Goal: Task Accomplishment & Management: Use online tool/utility

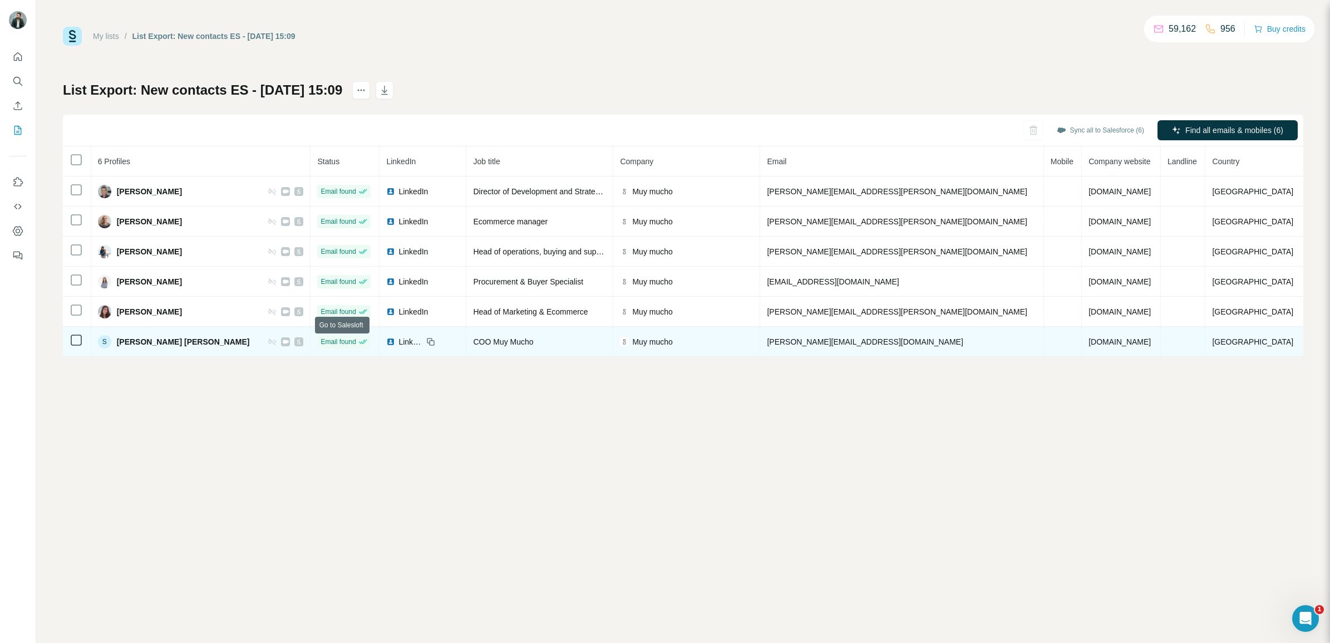
click at [302, 342] on icon at bounding box center [299, 341] width 7 height 9
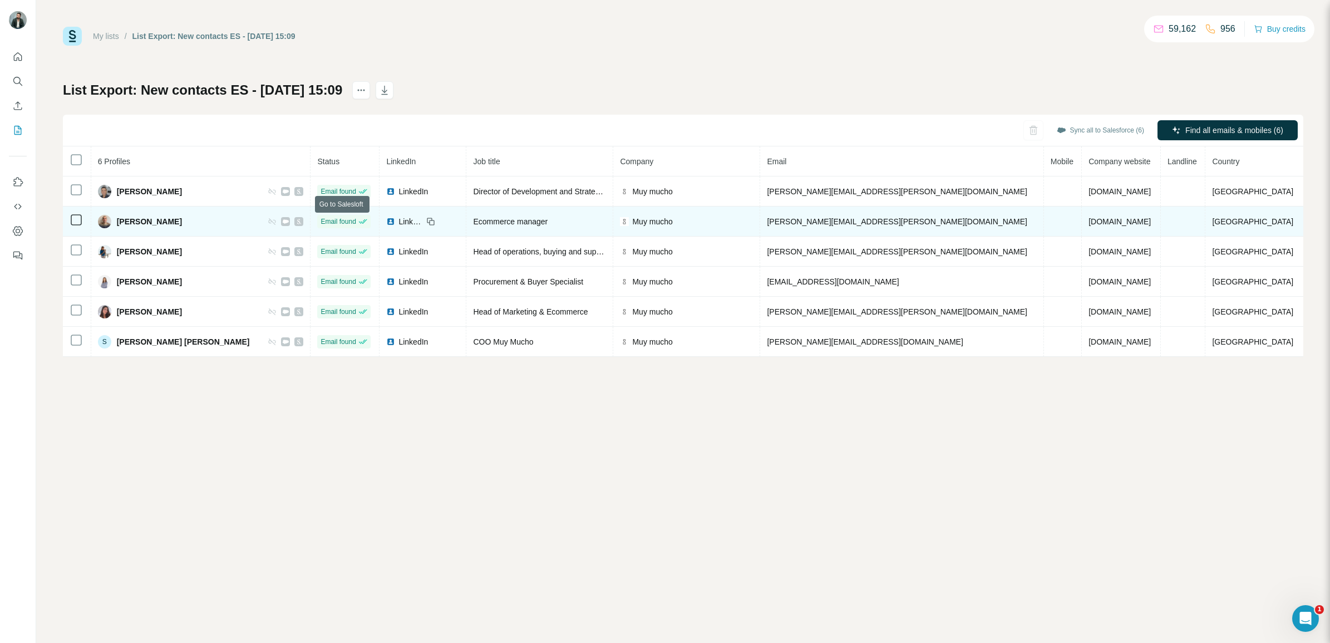
click at [302, 223] on icon at bounding box center [299, 221] width 7 height 9
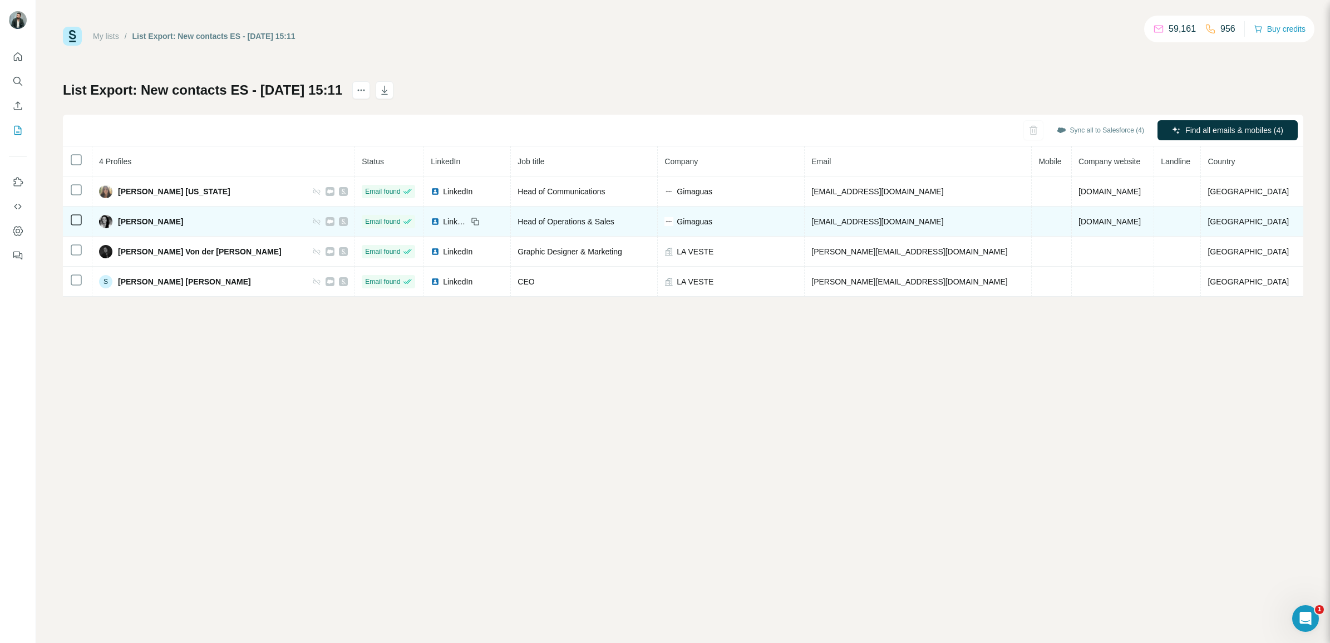
click at [902, 223] on span "lchao@gimaguas.com" at bounding box center [878, 221] width 132 height 9
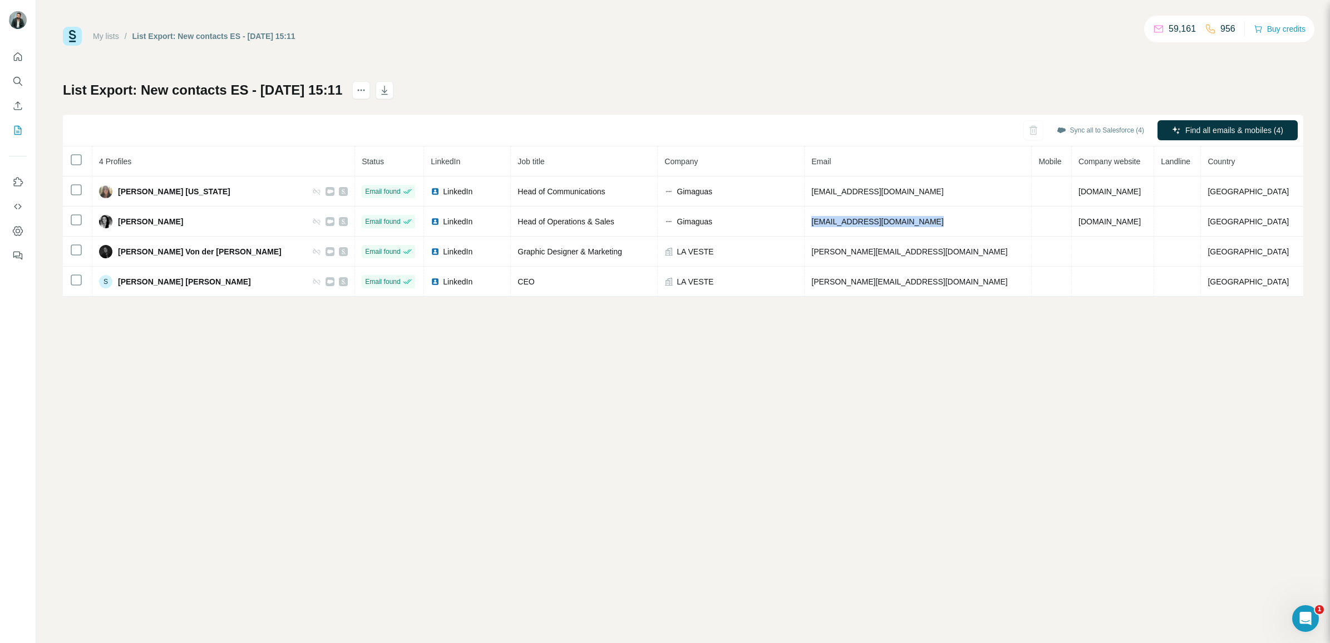
copy span "lchao@gimaguas.com"
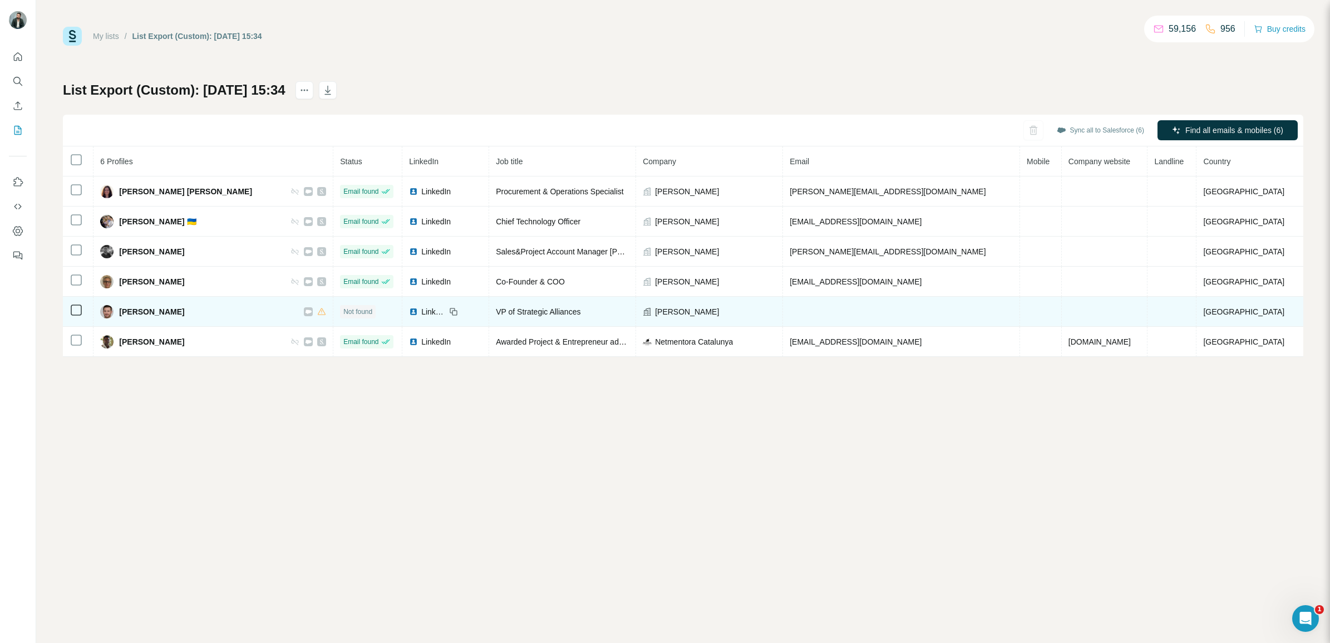
click at [858, 311] on td at bounding box center [901, 312] width 237 height 30
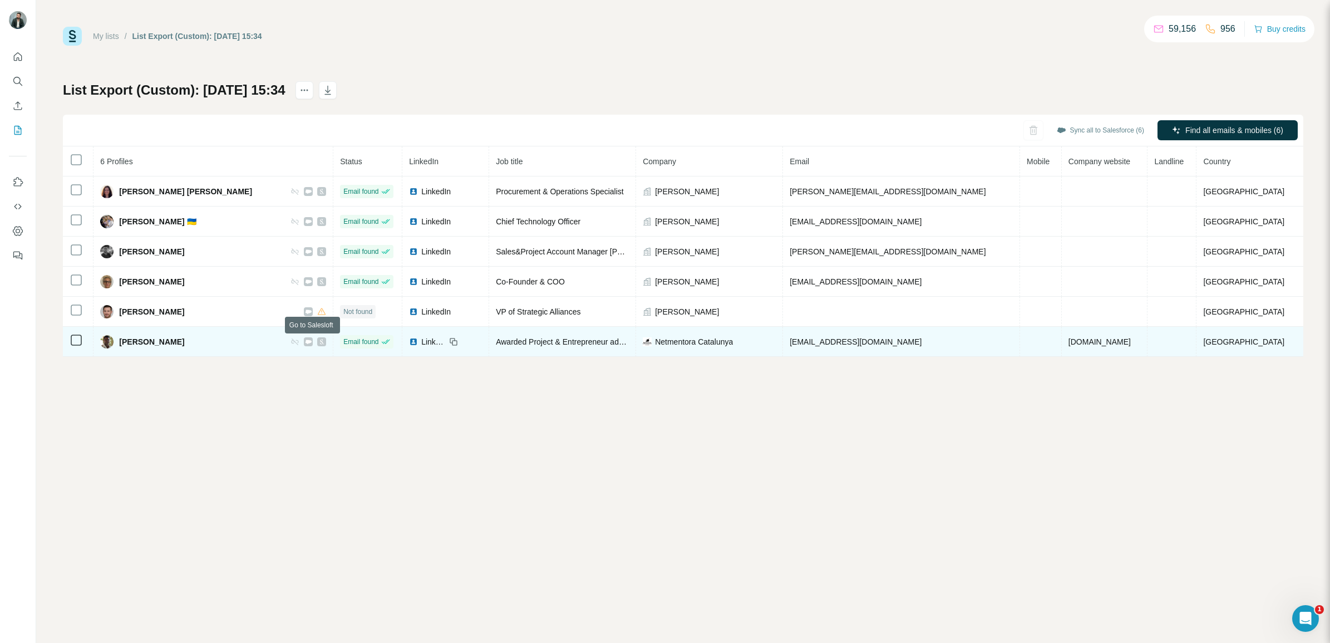
click at [320, 344] on icon at bounding box center [322, 341] width 4 height 5
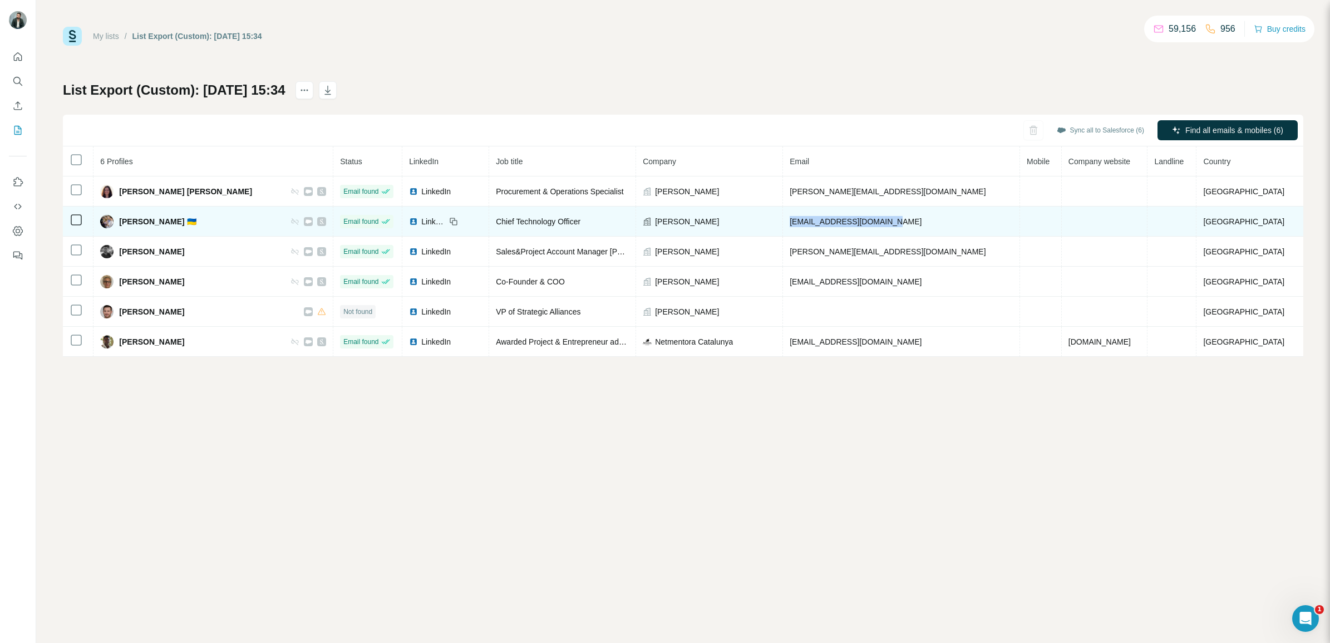
drag, startPoint x: 901, startPoint y: 220, endPoint x: 780, endPoint y: 220, distance: 120.2
click at [783, 220] on td "carlesgrau@blainebox.com" at bounding box center [901, 222] width 237 height 30
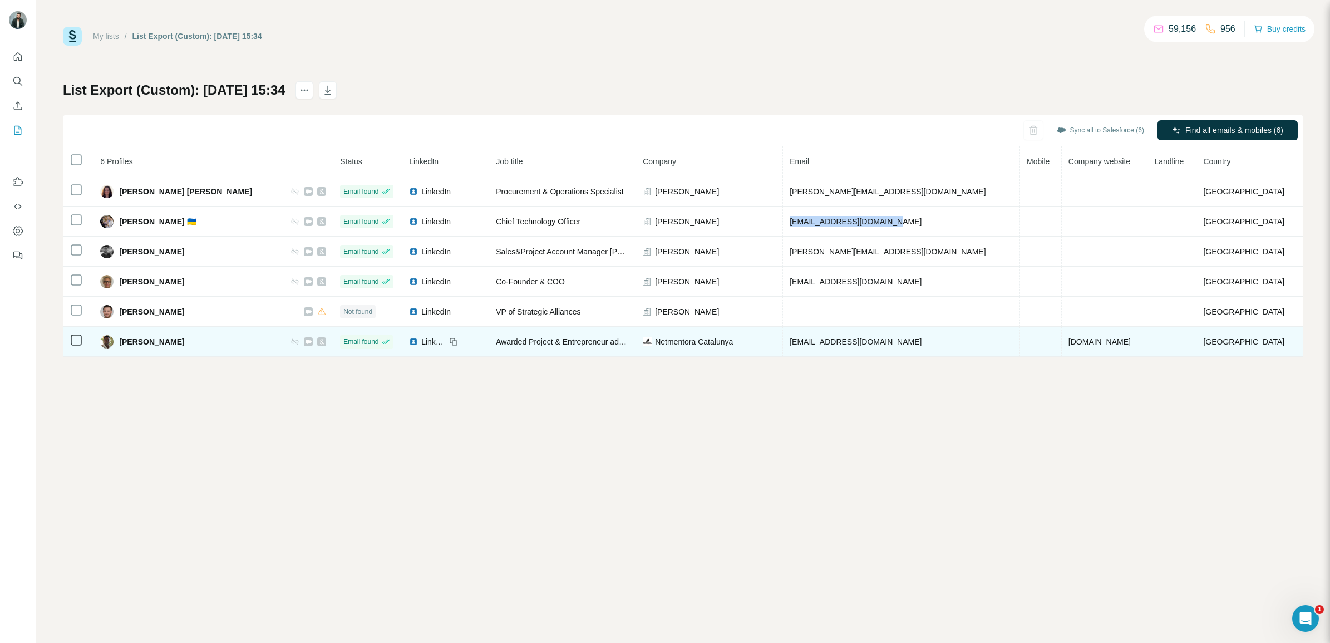
copy span "carlesgrau@blainebox.com"
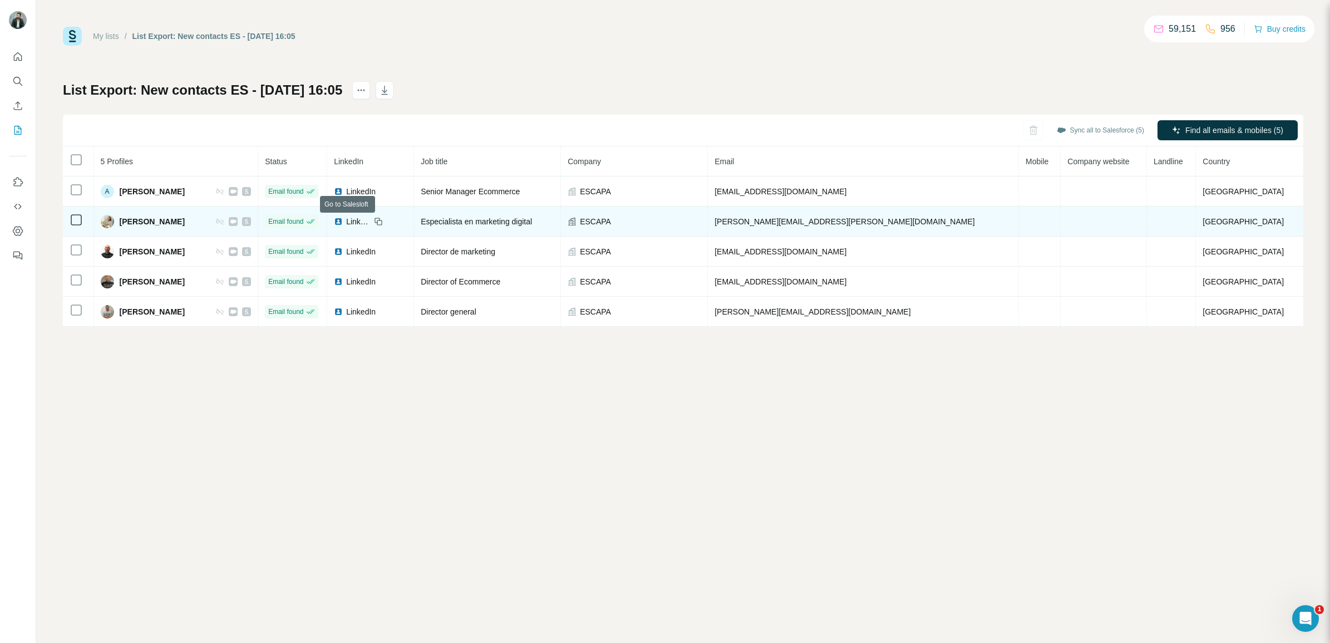
click at [249, 221] on icon at bounding box center [247, 221] width 4 height 5
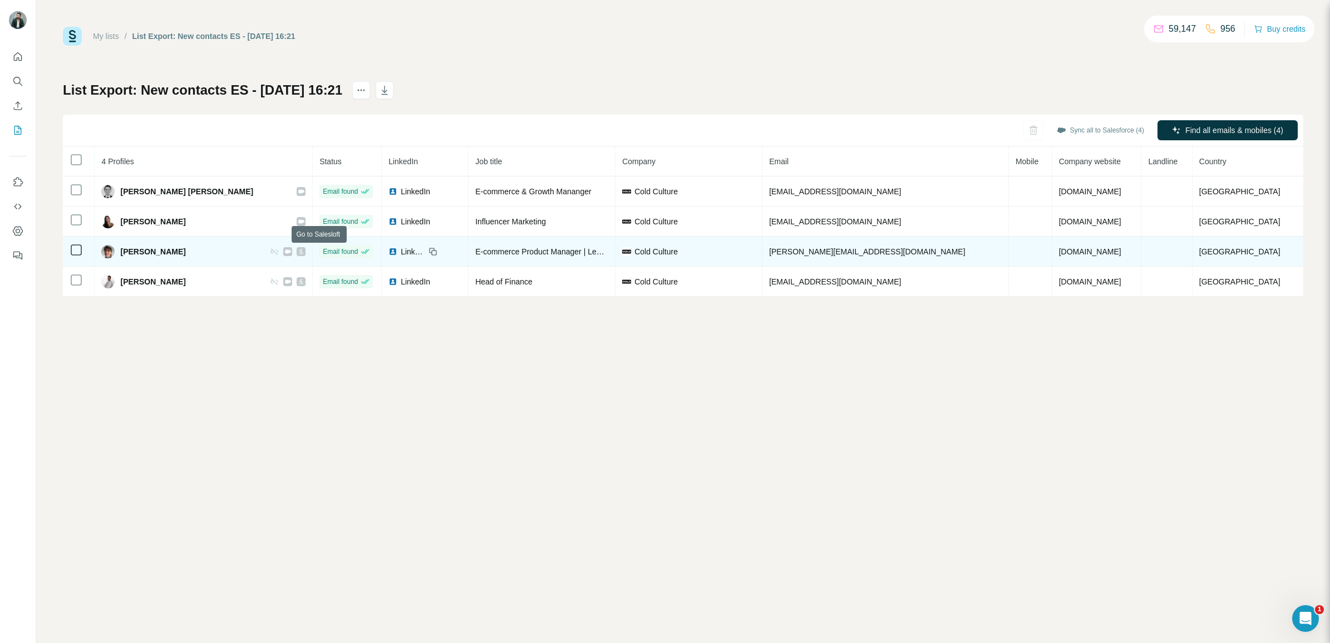
click at [304, 252] on icon at bounding box center [301, 251] width 7 height 9
